Goal: Information Seeking & Learning: Learn about a topic

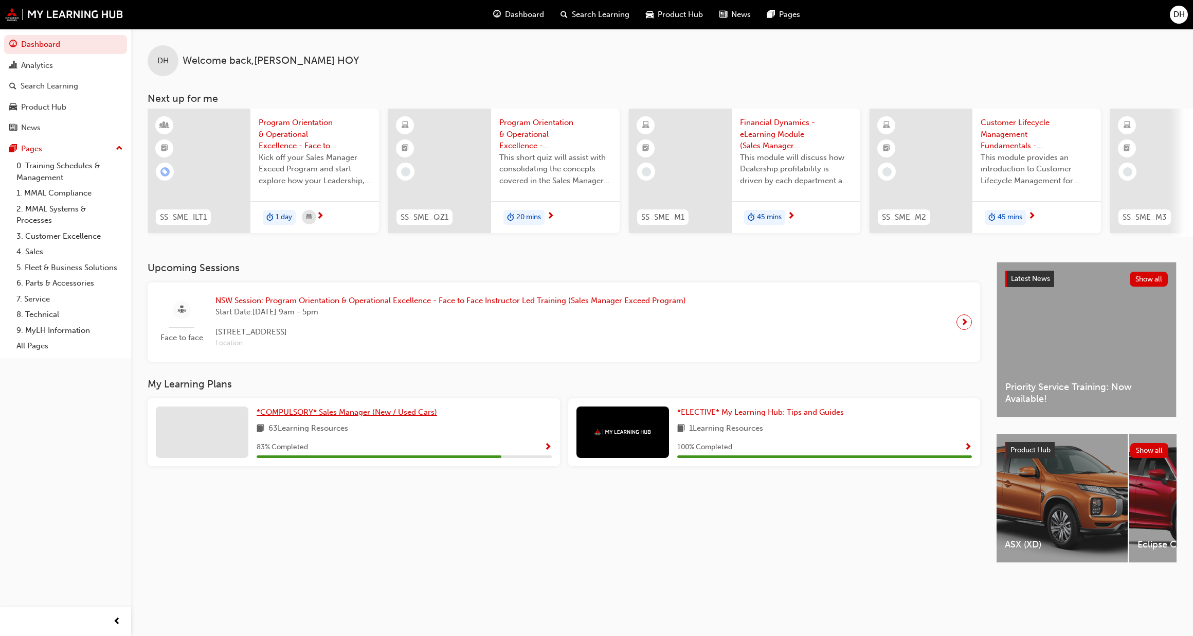
click at [314, 415] on span "*COMPULSORY* Sales Manager (New / Used Cars)" at bounding box center [347, 411] width 181 height 9
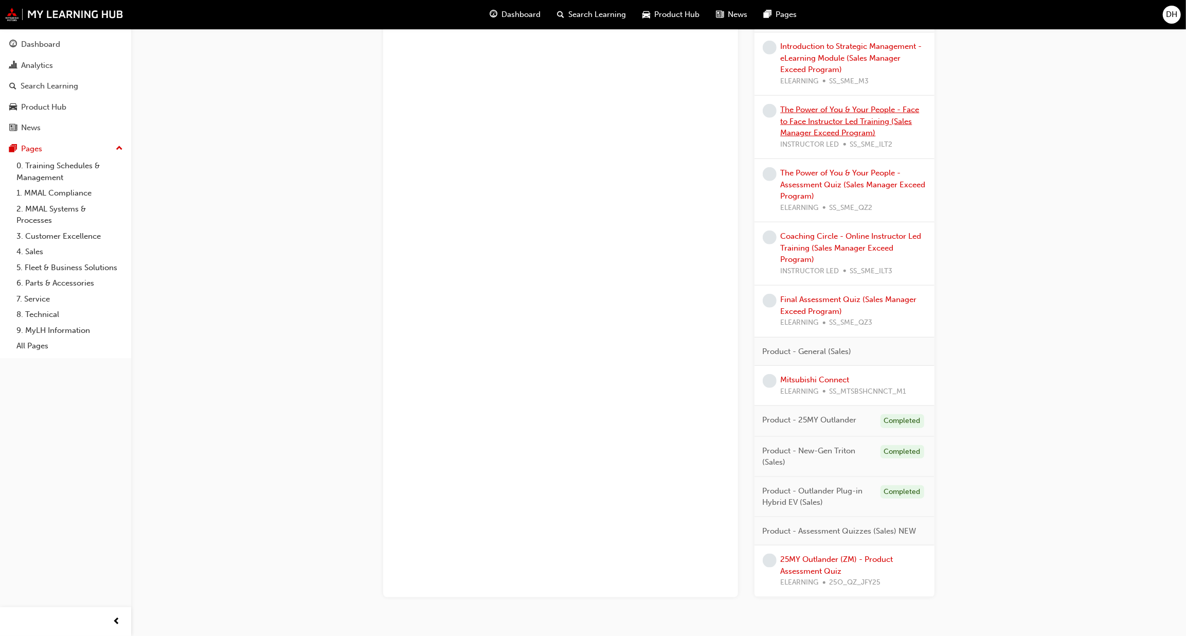
scroll to position [748, 0]
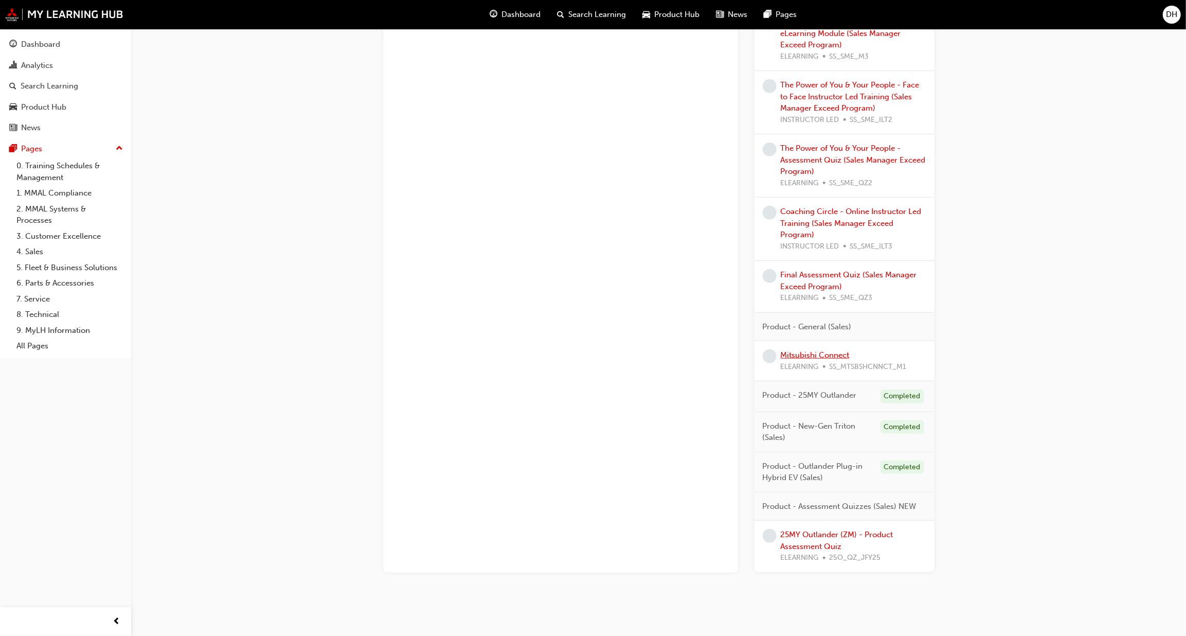
click at [822, 354] on link "Mitsubishi Connect" at bounding box center [815, 354] width 69 height 9
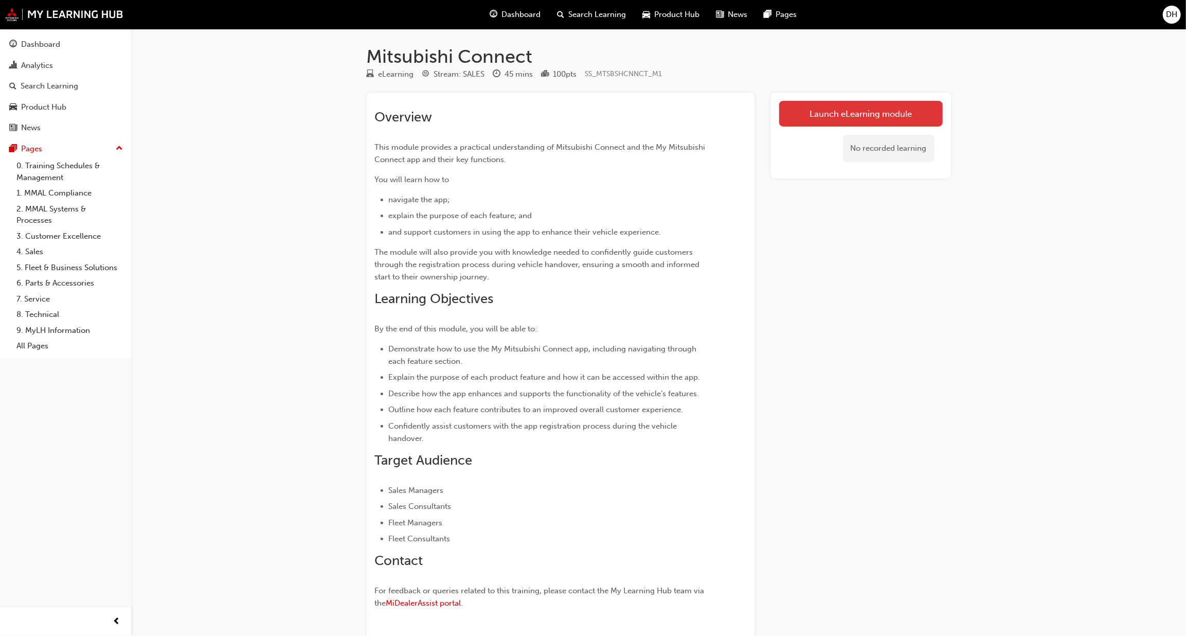
click at [877, 114] on link "Launch eLearning module" at bounding box center [861, 114] width 164 height 26
